Goal: Task Accomplishment & Management: Complete application form

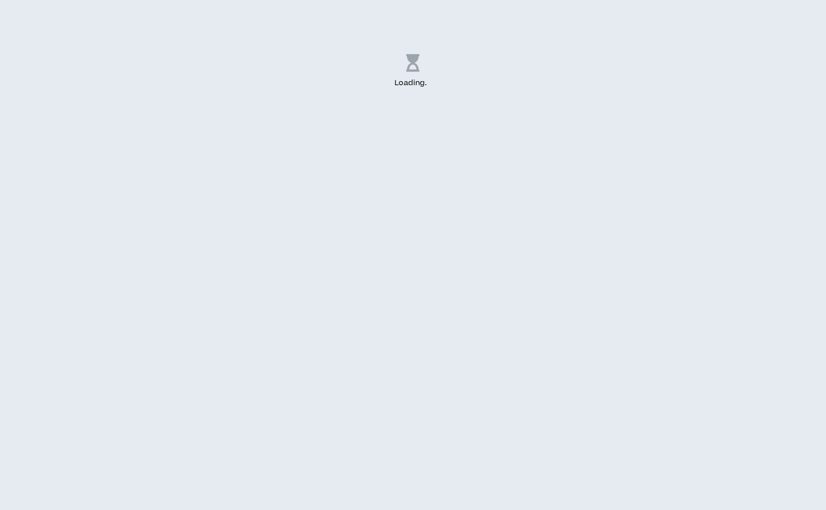
select select "US"
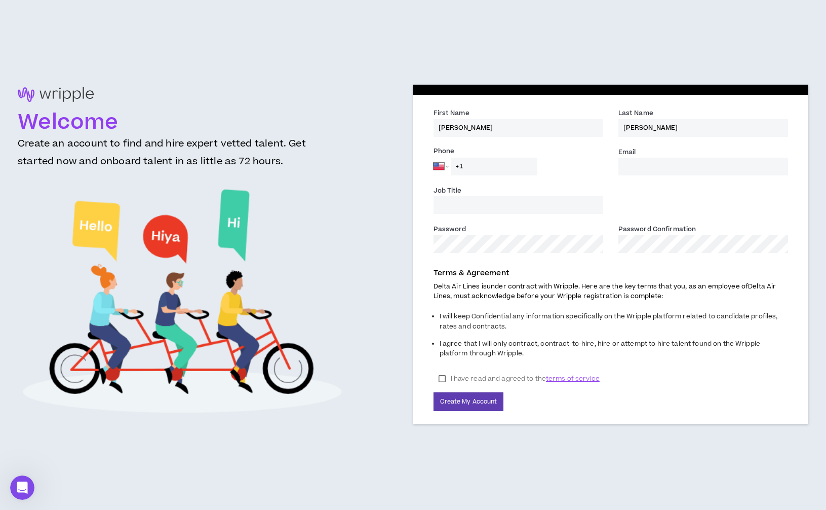
click at [489, 168] on input "+1" at bounding box center [494, 167] width 87 height 18
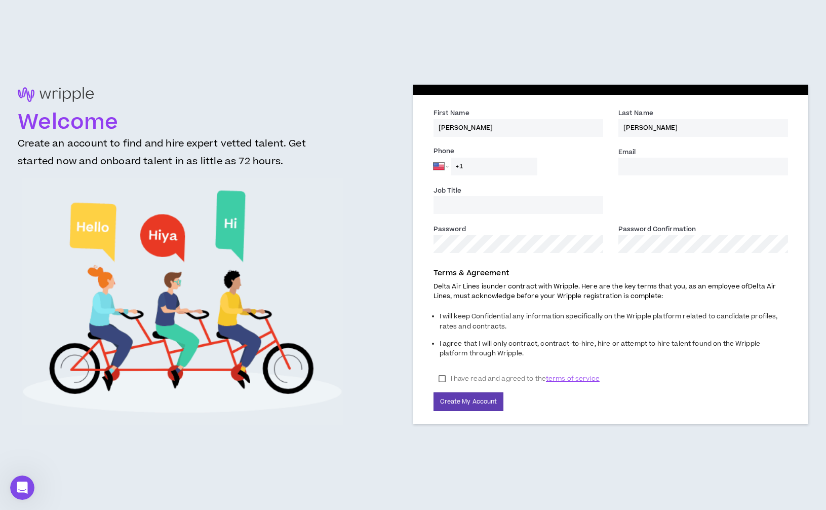
click at [681, 165] on input "Email *" at bounding box center [704, 167] width 170 height 18
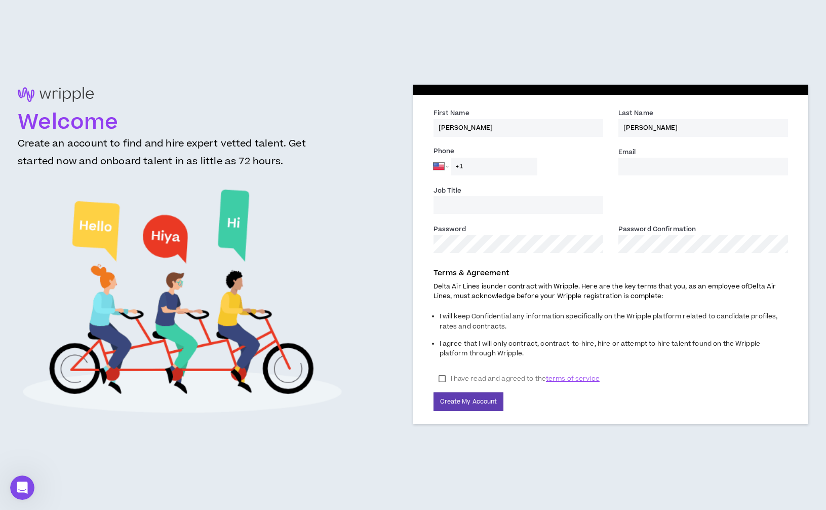
type input "[PERSON_NAME][EMAIL_ADDRESS][PERSON_NAME][DOMAIN_NAME]"
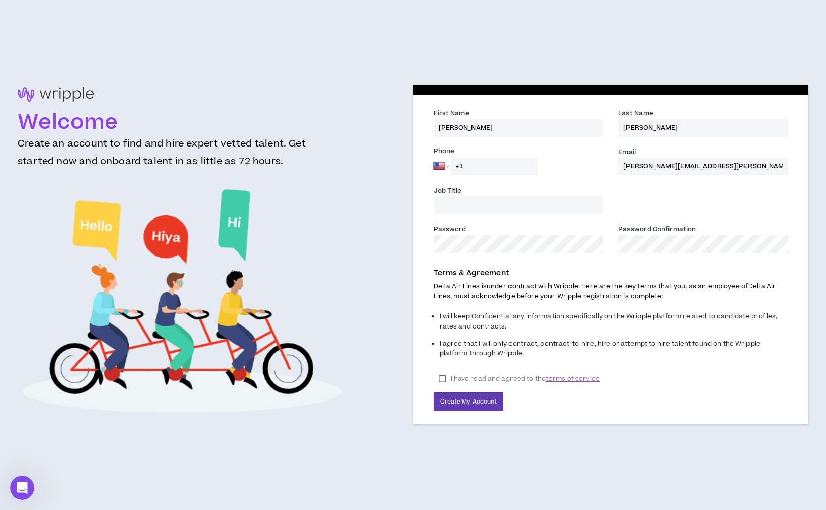
click at [519, 208] on input "Job Title" at bounding box center [519, 205] width 170 height 18
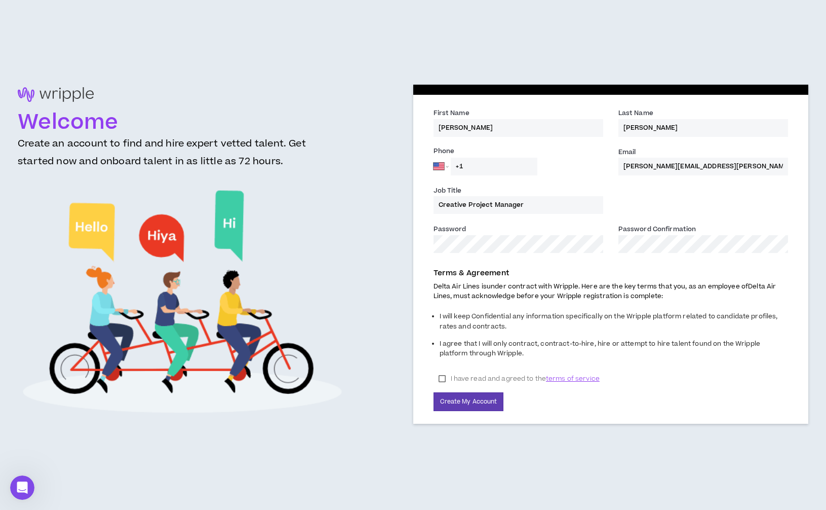
type input "Creative Project Manager"
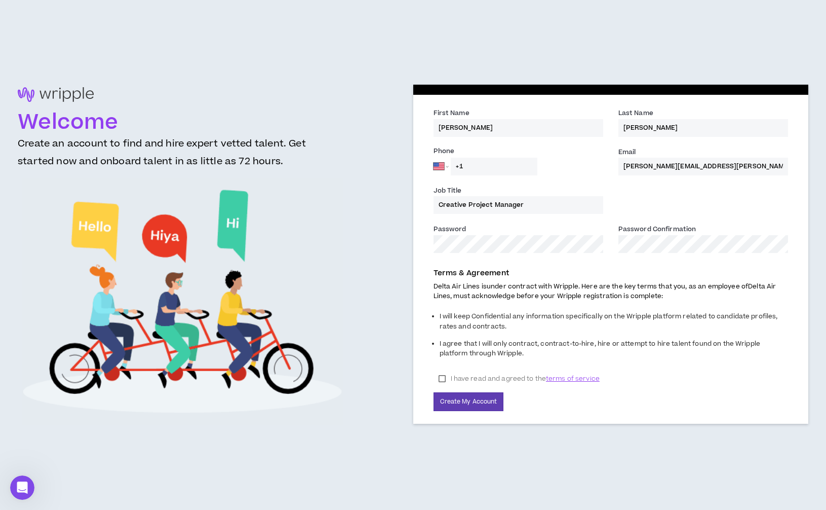
click at [442, 379] on label "I have read and agreed to the terms of service" at bounding box center [519, 378] width 171 height 15
click at [458, 404] on button "Create My Account" at bounding box center [469, 401] width 70 height 19
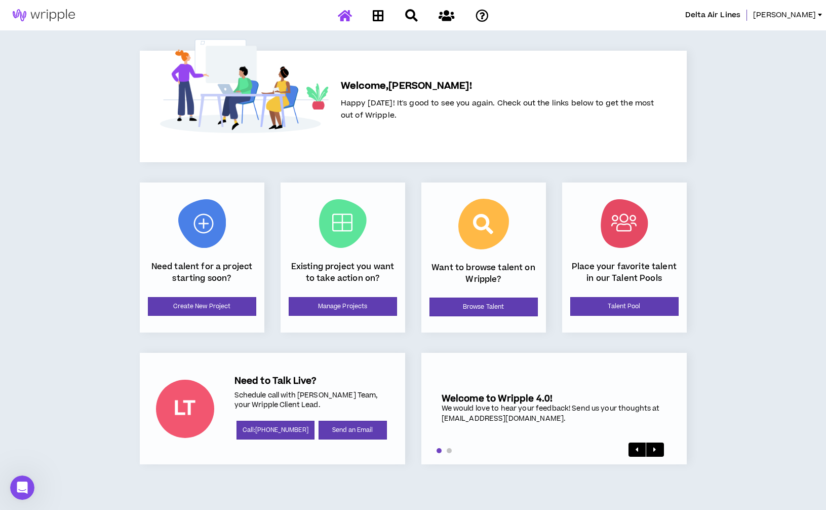
click at [728, 139] on div "Delta Air Lines [PERSON_NAME] Welcome, [PERSON_NAME] ! Happy [DATE]! It's good …" at bounding box center [413, 255] width 826 height 510
